Goal: Communication & Community: Answer question/provide support

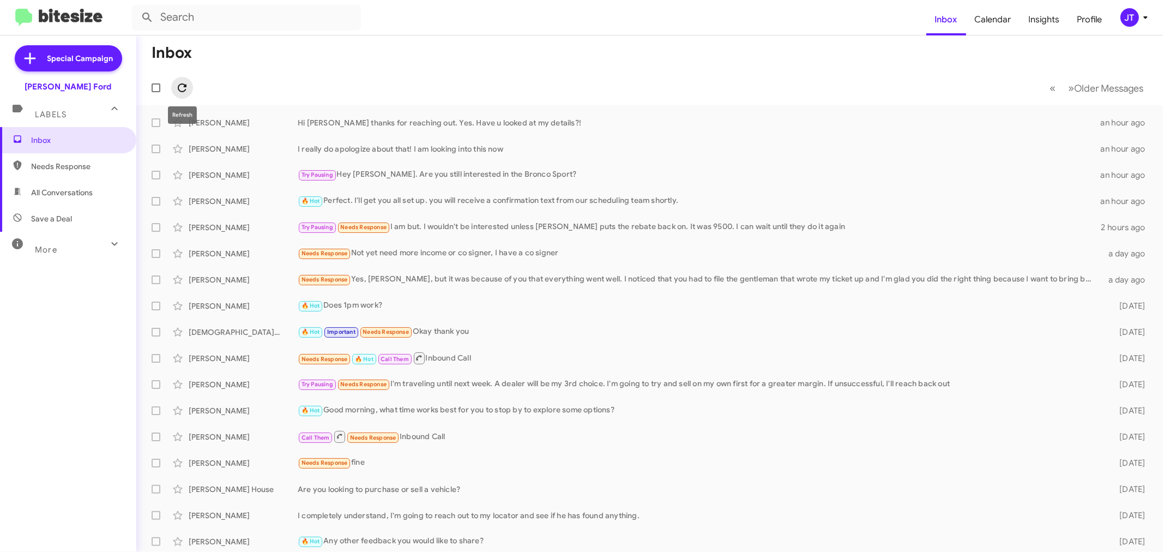
click at [188, 90] on icon at bounding box center [182, 87] width 13 height 13
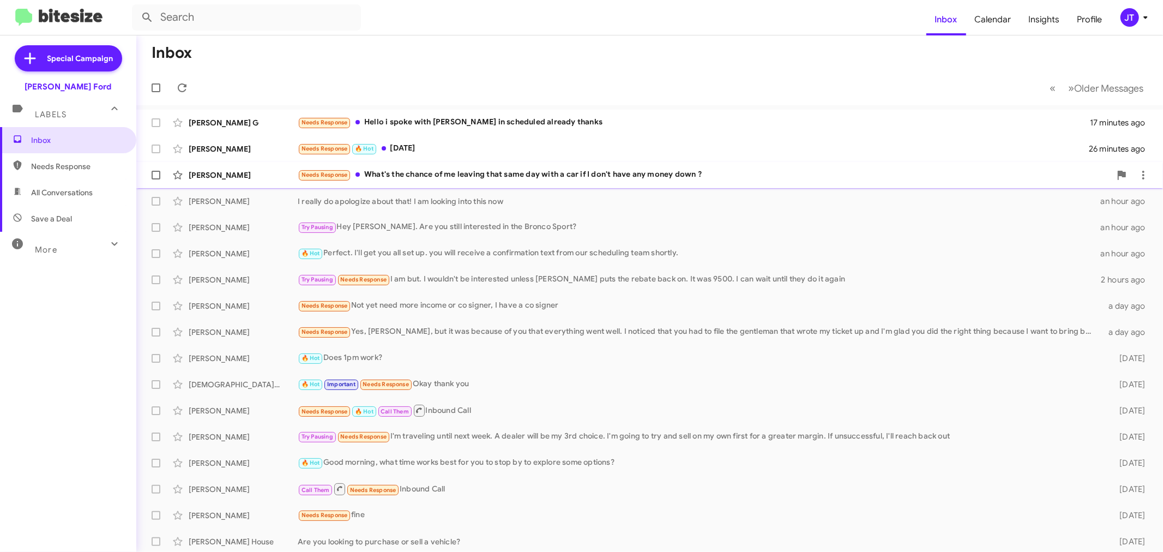
click at [508, 169] on div "Needs Response What's the chance of me leaving that same day with a car if I do…" at bounding box center [704, 174] width 813 height 13
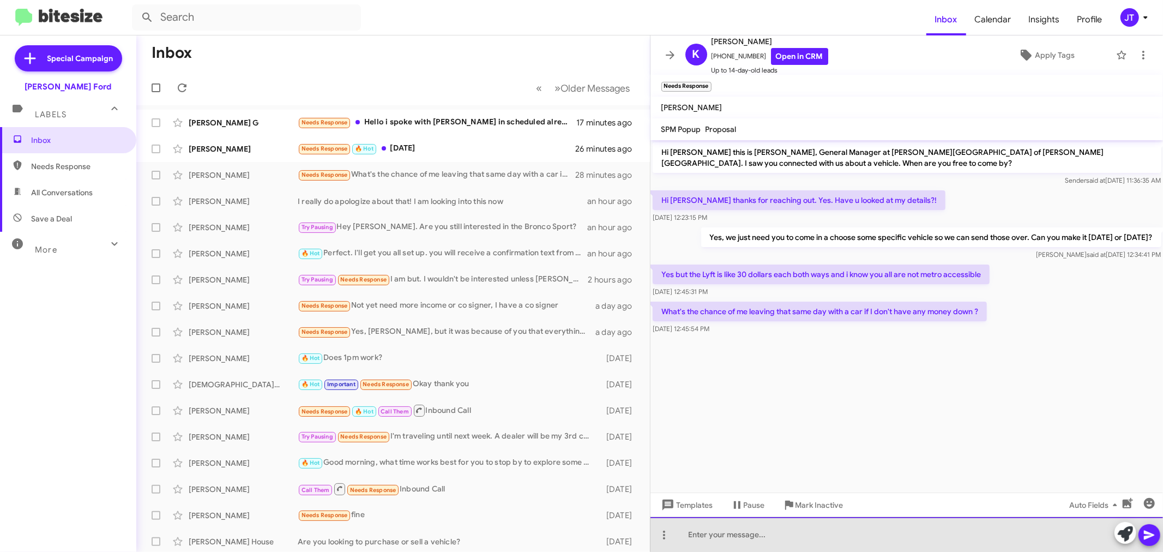
click at [816, 538] on div at bounding box center [906, 534] width 513 height 35
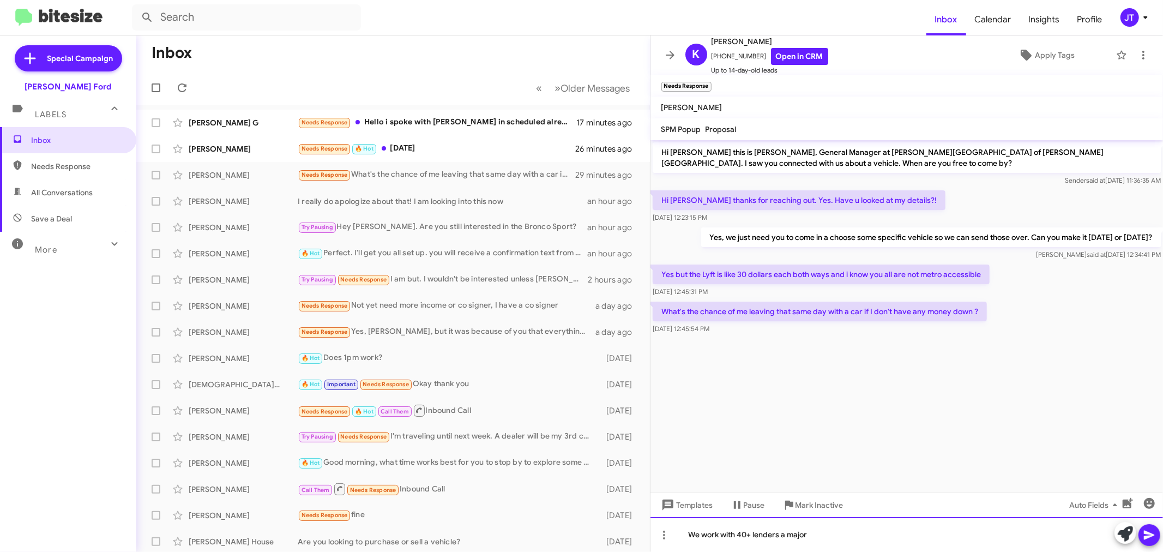
click at [832, 538] on div "We work with 40+ lenders a major" at bounding box center [906, 534] width 513 height 35
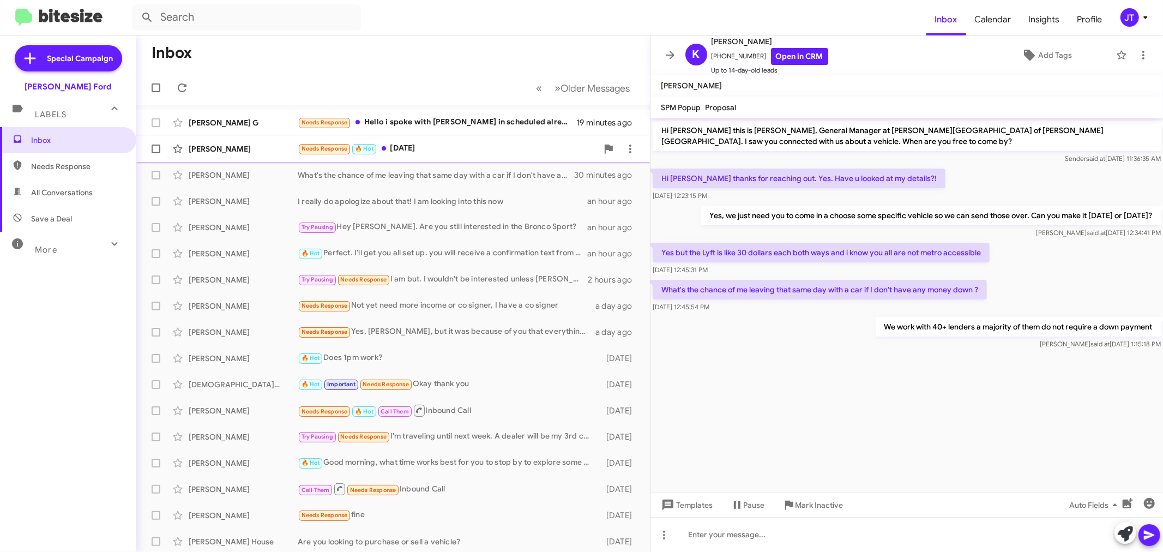
click at [489, 150] on div "Needs Response 🔥 Hot October 15th" at bounding box center [448, 148] width 300 height 13
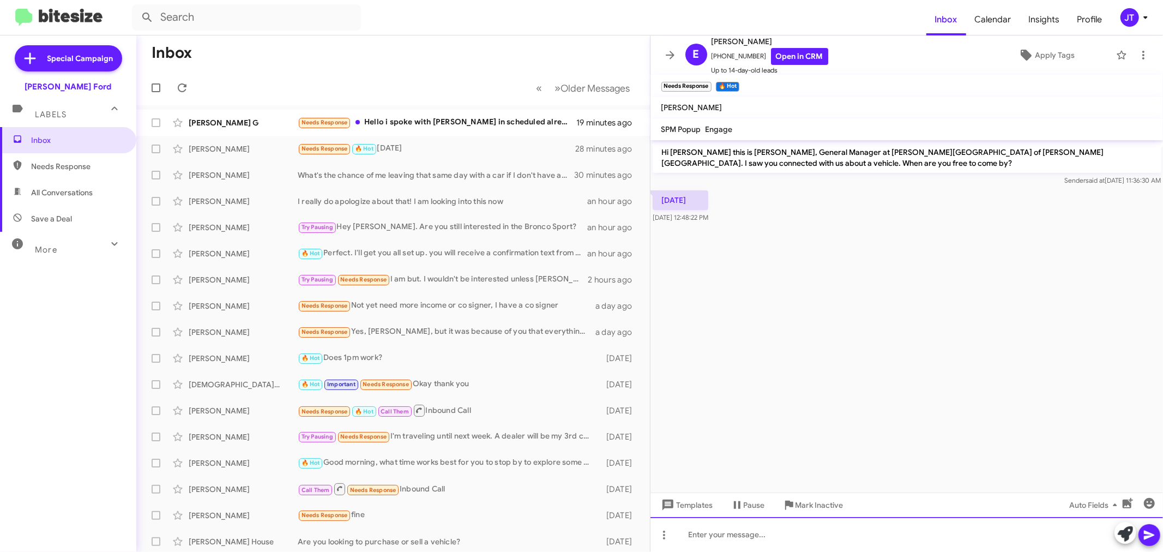
click at [793, 536] on div at bounding box center [906, 534] width 513 height 35
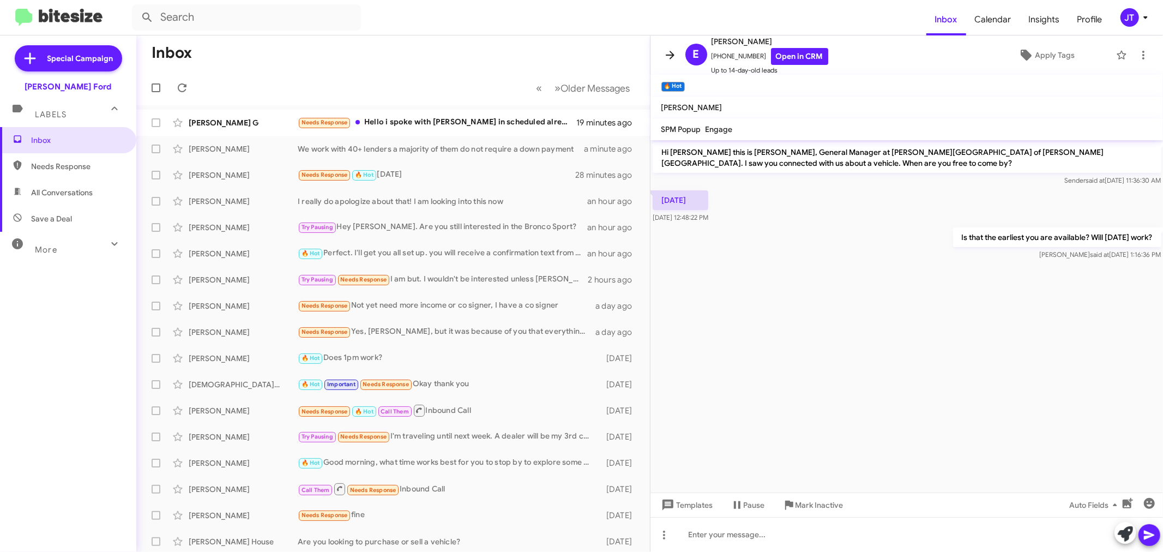
click at [672, 53] on icon at bounding box center [670, 55] width 9 height 8
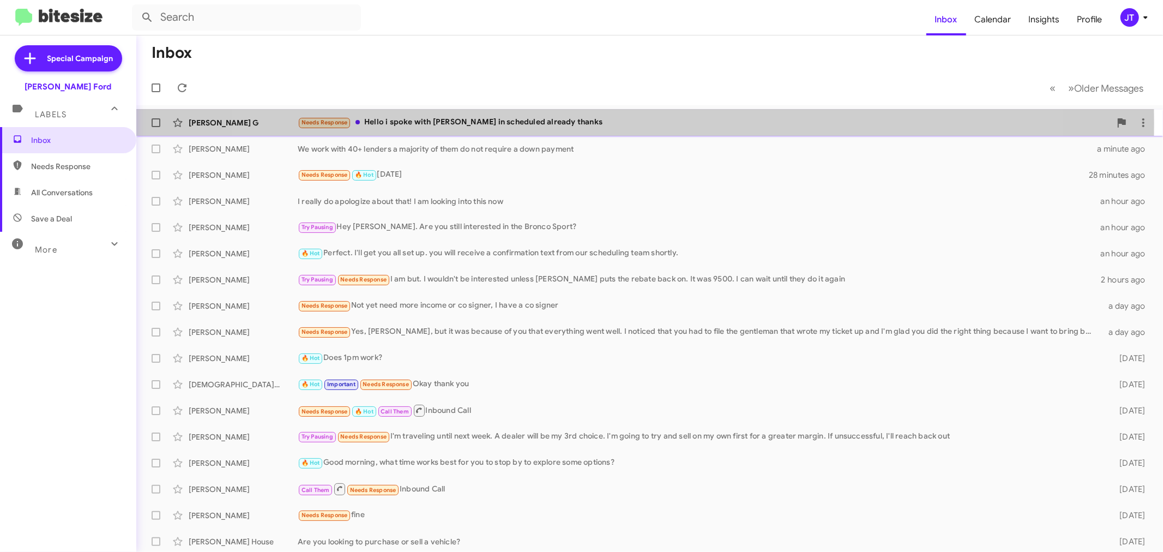
click at [624, 123] on div "Needs Response Hello i spoke with Dontae in scheduled already thanks" at bounding box center [704, 122] width 813 height 13
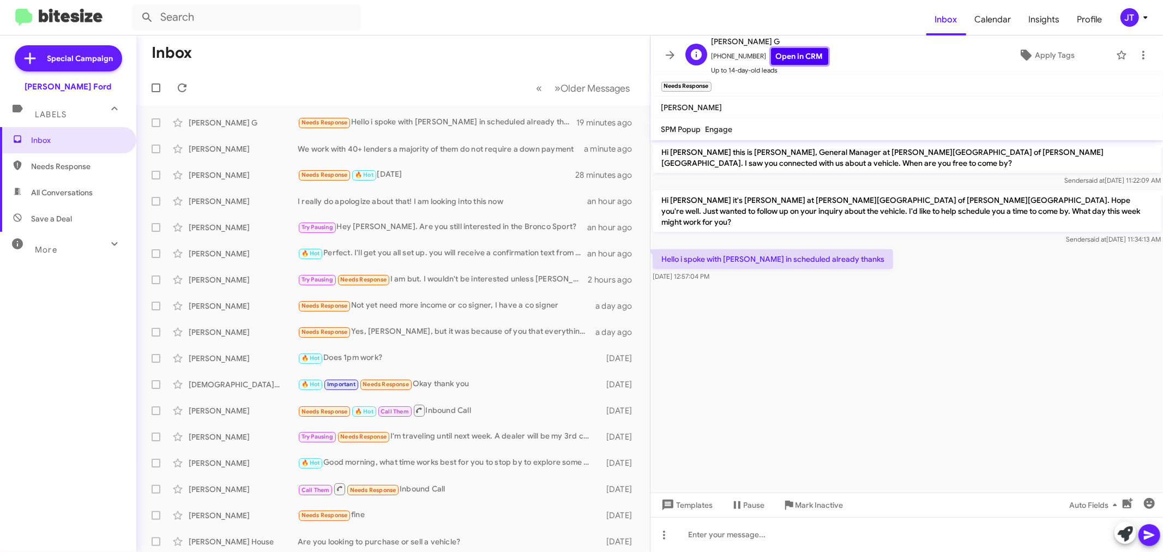
click at [785, 61] on link "Open in CRM" at bounding box center [799, 56] width 57 height 17
click at [669, 52] on icon at bounding box center [669, 55] width 13 height 13
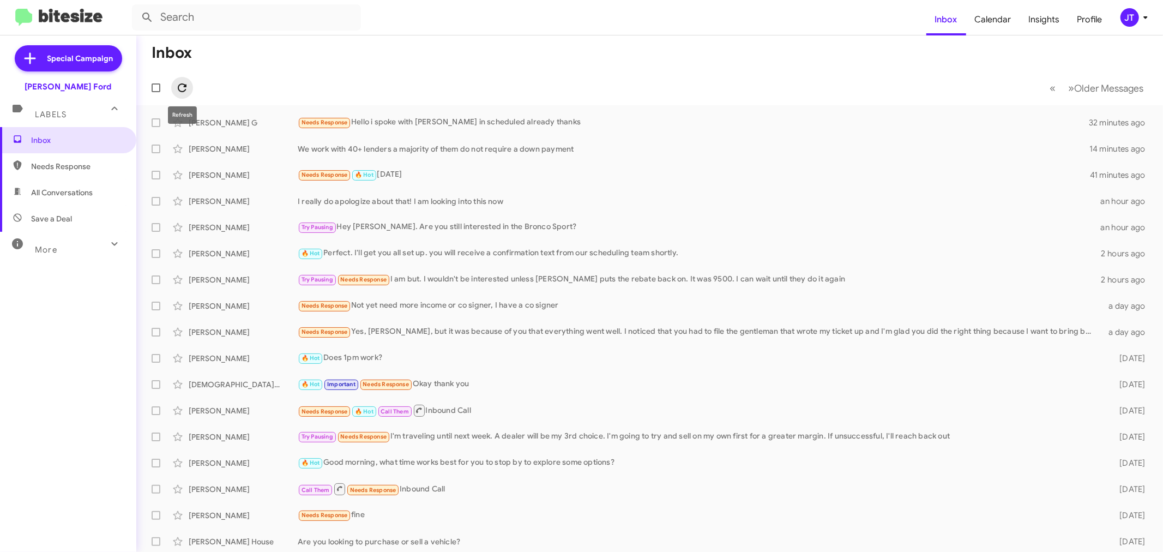
click at [181, 90] on icon at bounding box center [182, 87] width 13 height 13
click at [1121, 15] on div "JT" at bounding box center [1129, 17] width 19 height 19
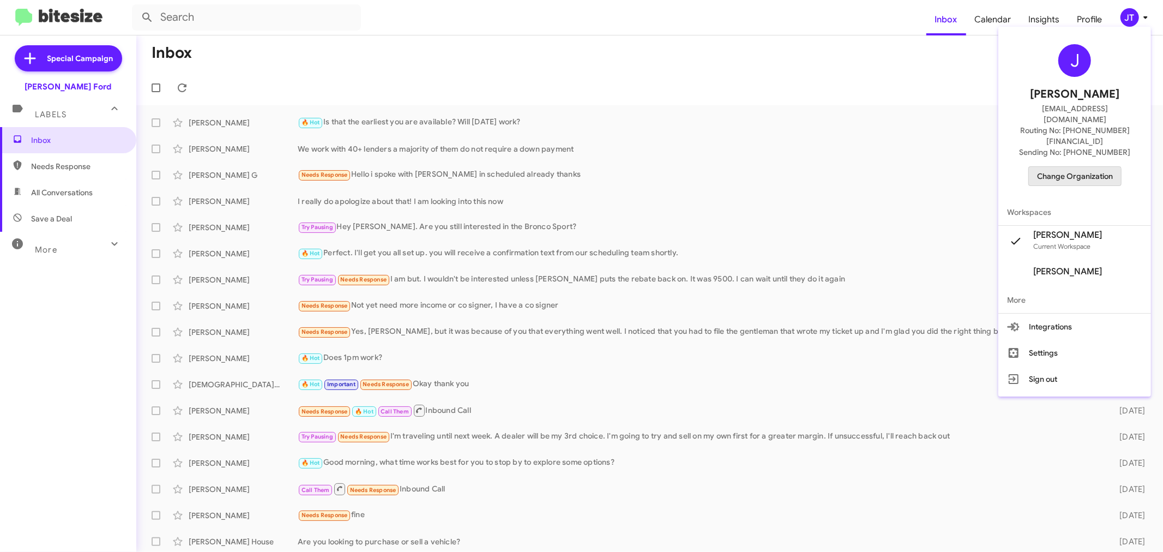
click at [1059, 167] on span "Change Organization" at bounding box center [1075, 176] width 76 height 19
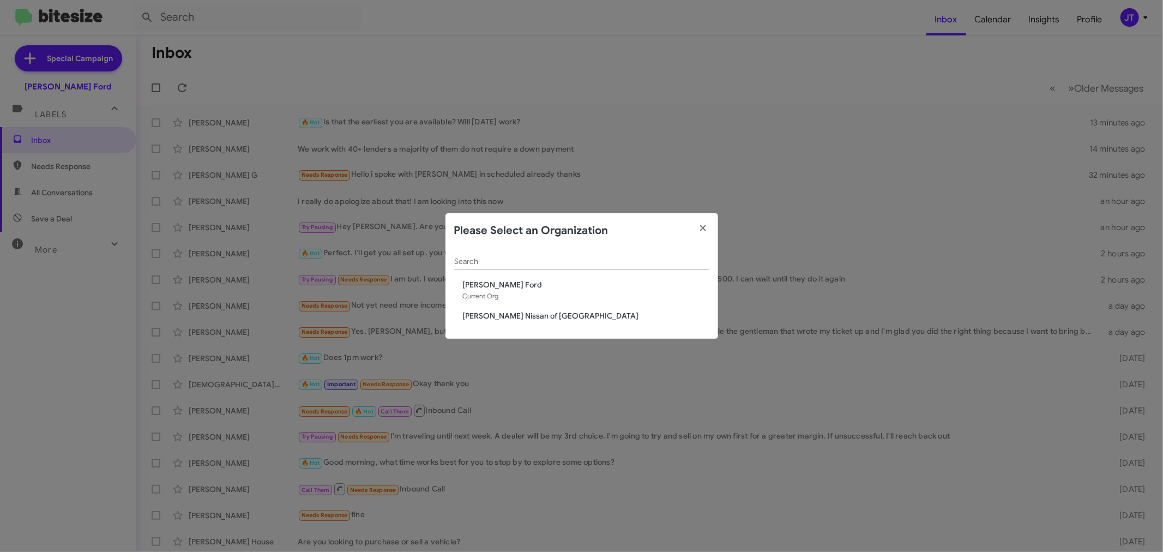
click at [527, 311] on span "[PERSON_NAME] Nissan of [GEOGRAPHIC_DATA]" at bounding box center [586, 315] width 246 height 11
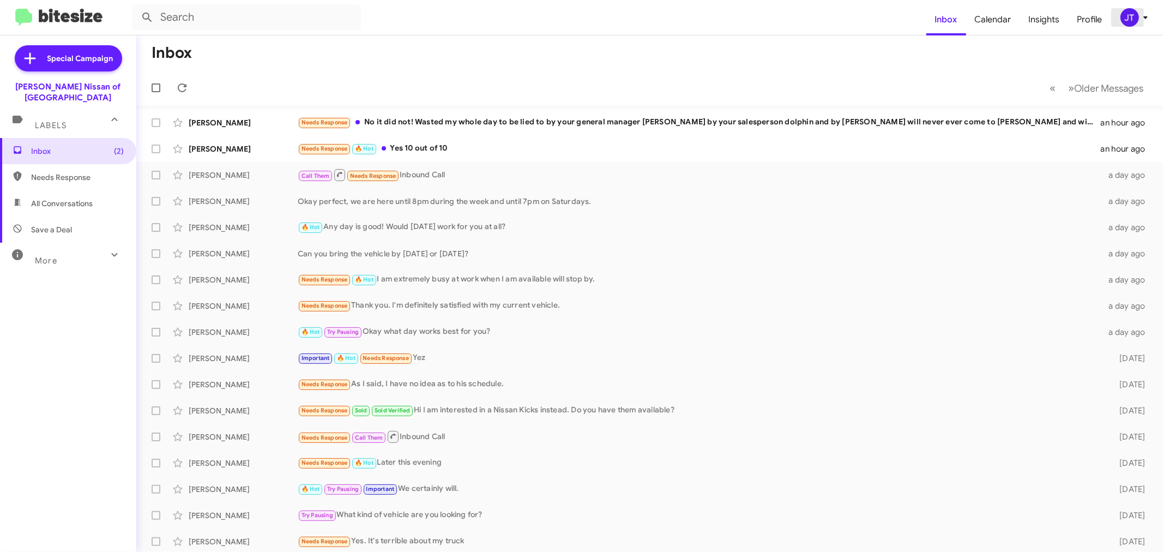
click at [1122, 22] on div "JT" at bounding box center [1129, 17] width 19 height 19
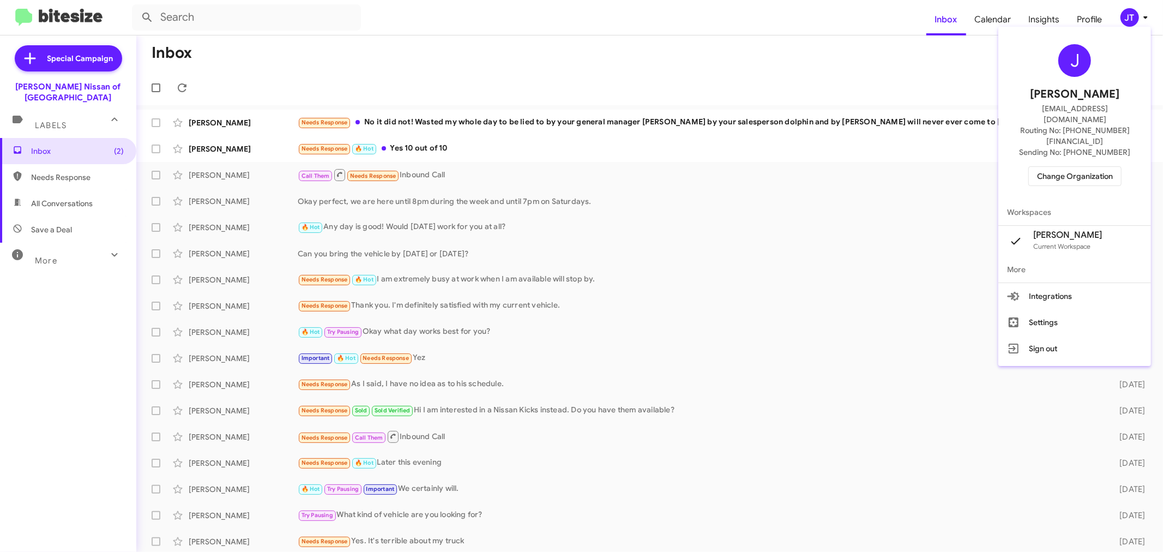
click at [1073, 167] on span "Change Organization" at bounding box center [1075, 176] width 76 height 19
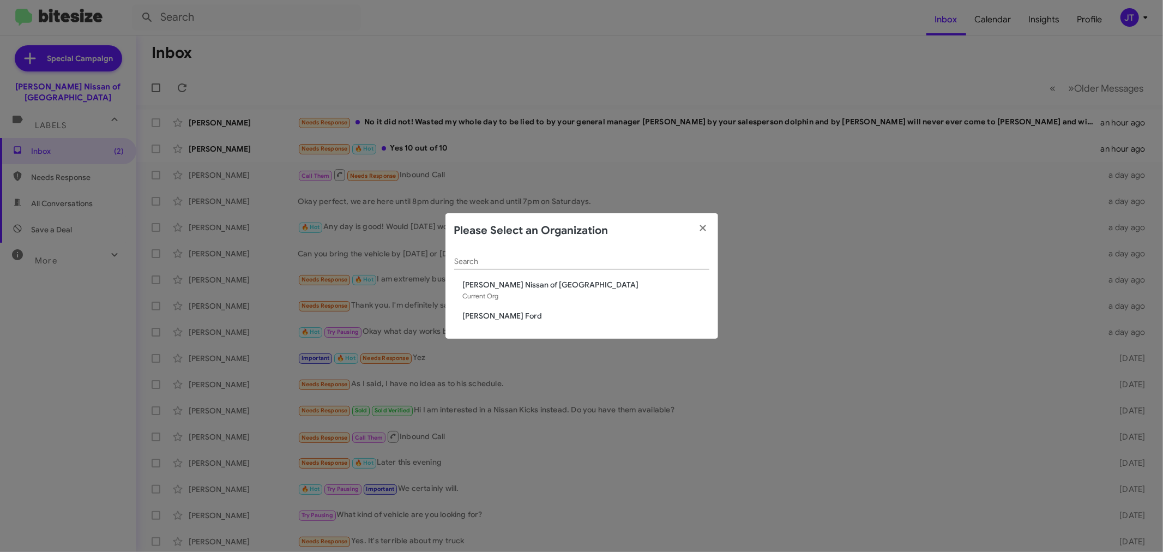
click at [548, 316] on span "[PERSON_NAME] Ford" at bounding box center [586, 315] width 246 height 11
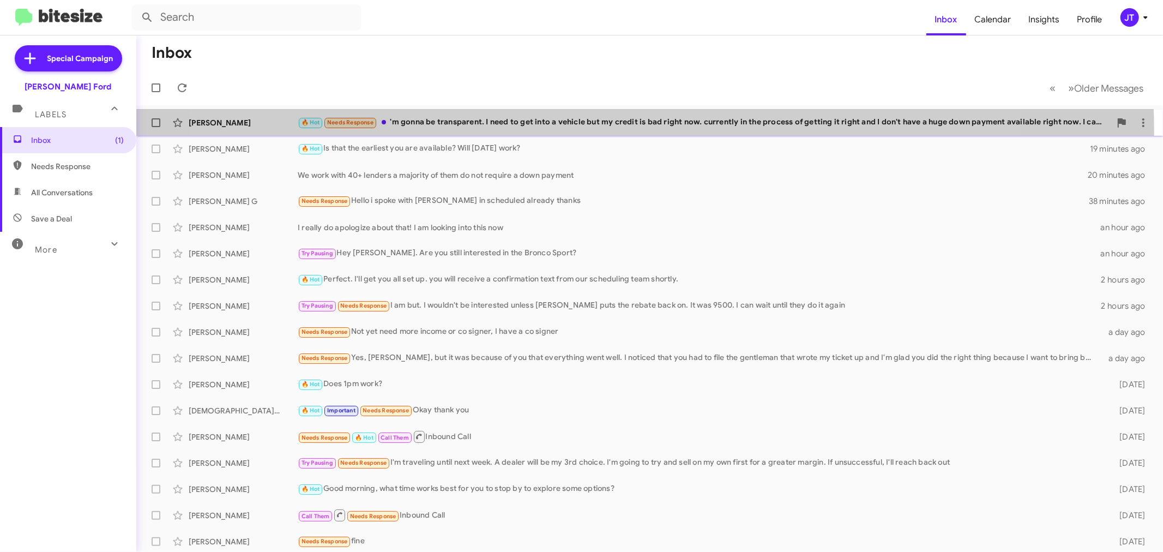
click at [602, 131] on div "Trevon Thompson 🔥 Hot Needs Response 'm gonna be transparent. I need to get int…" at bounding box center [649, 123] width 1009 height 22
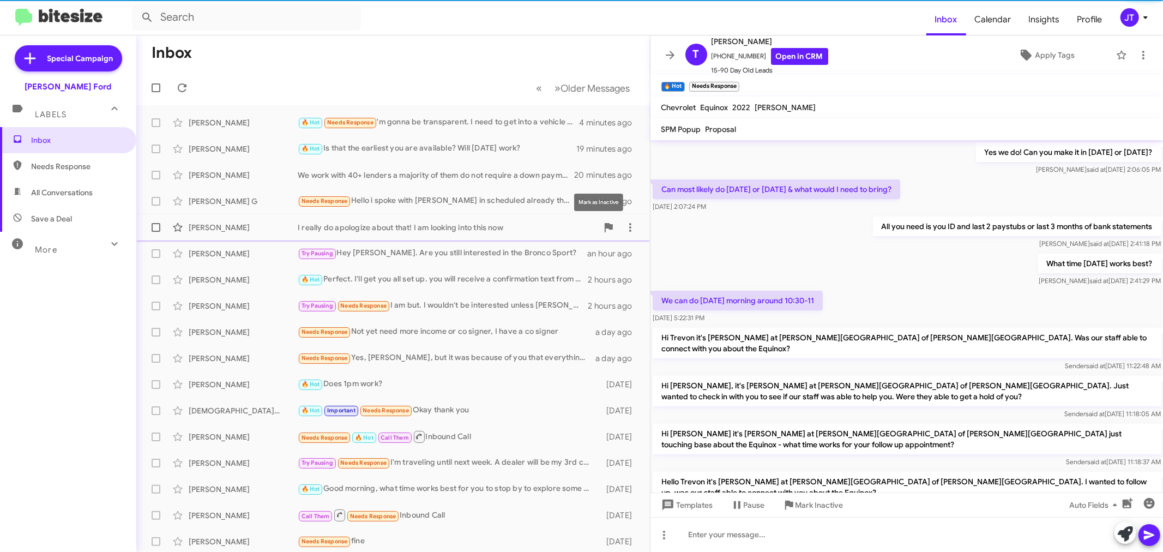
scroll to position [693, 0]
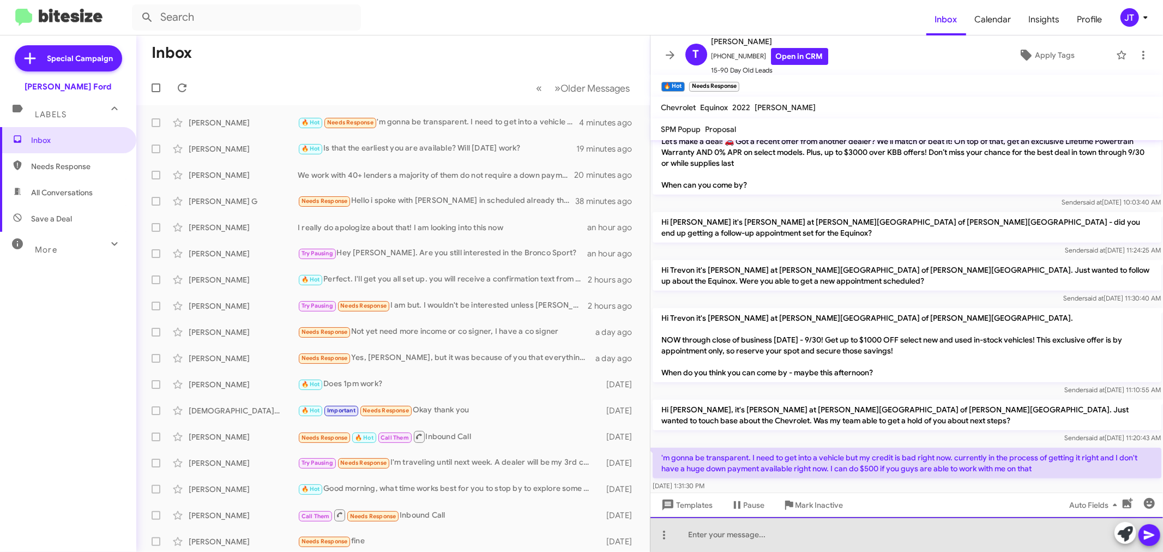
click at [885, 536] on div at bounding box center [906, 534] width 513 height 35
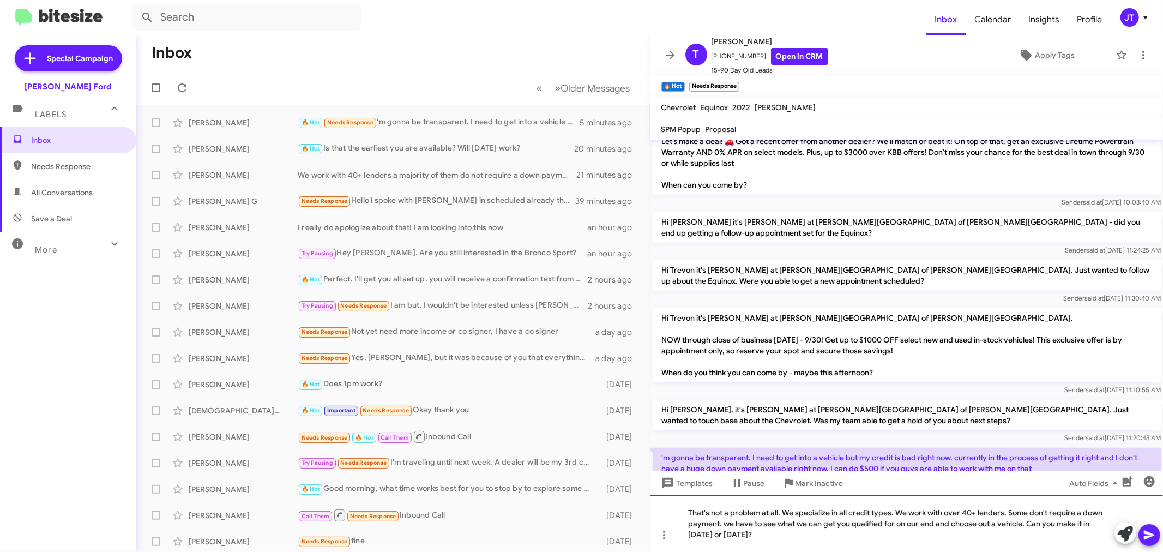
click at [984, 522] on div "That's not a problem at all. We specialize in all credit types. We work with ov…" at bounding box center [906, 523] width 513 height 57
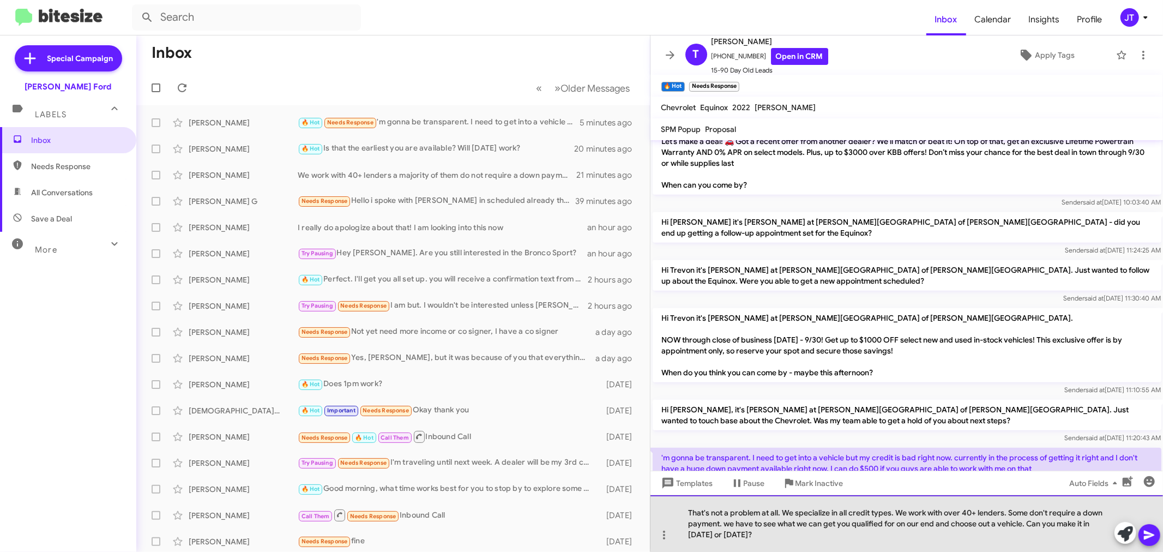
click at [984, 522] on div "That's not a problem at all. We specialize in all credit types. We work with ov…" at bounding box center [906, 523] width 513 height 57
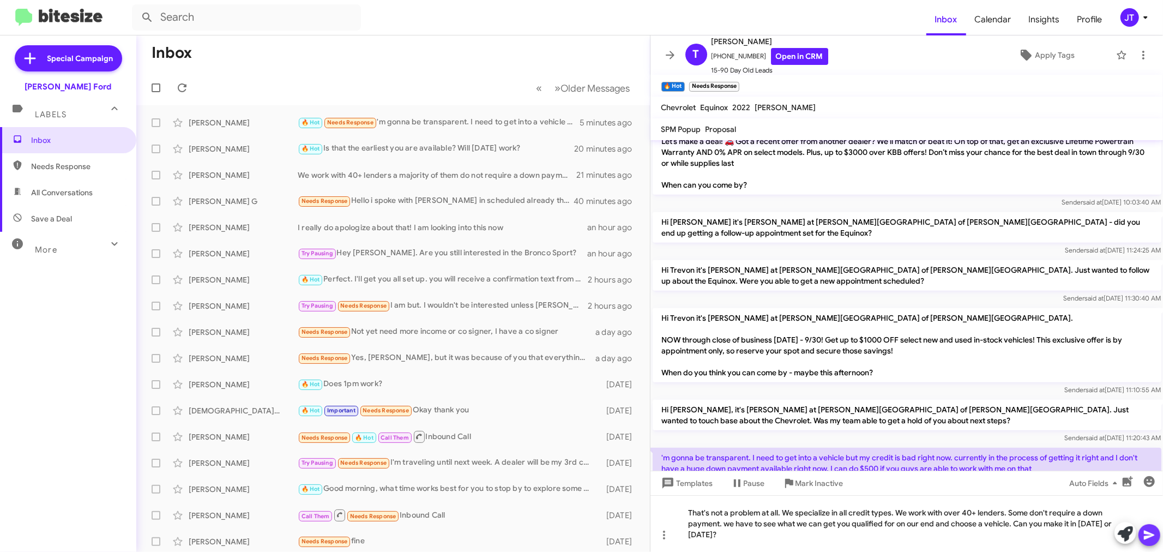
click at [1148, 536] on icon at bounding box center [1149, 534] width 10 height 9
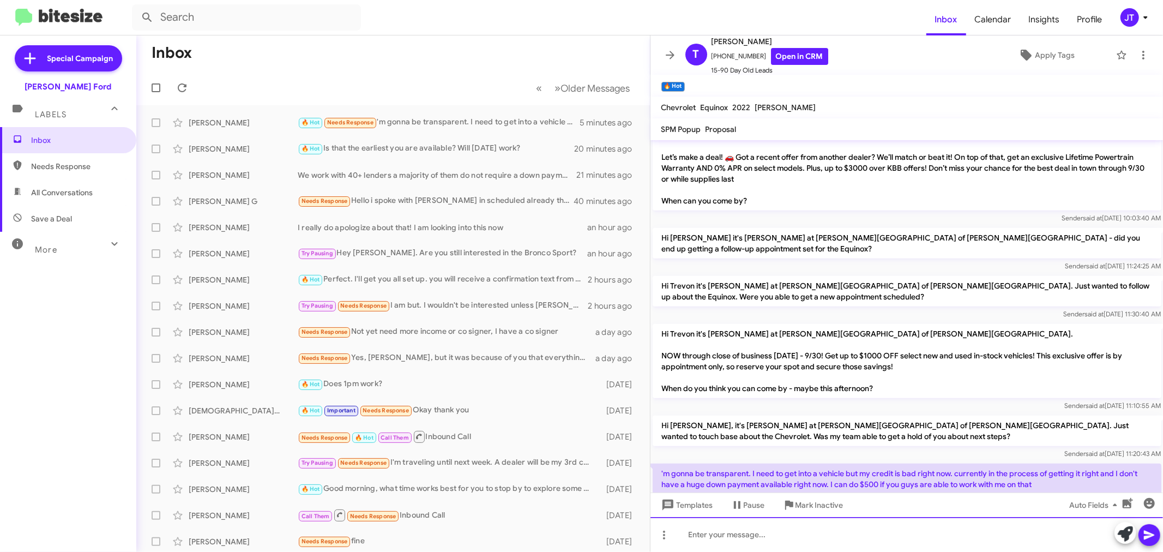
scroll to position [946, 0]
